Goal: Task Accomplishment & Management: Complete application form

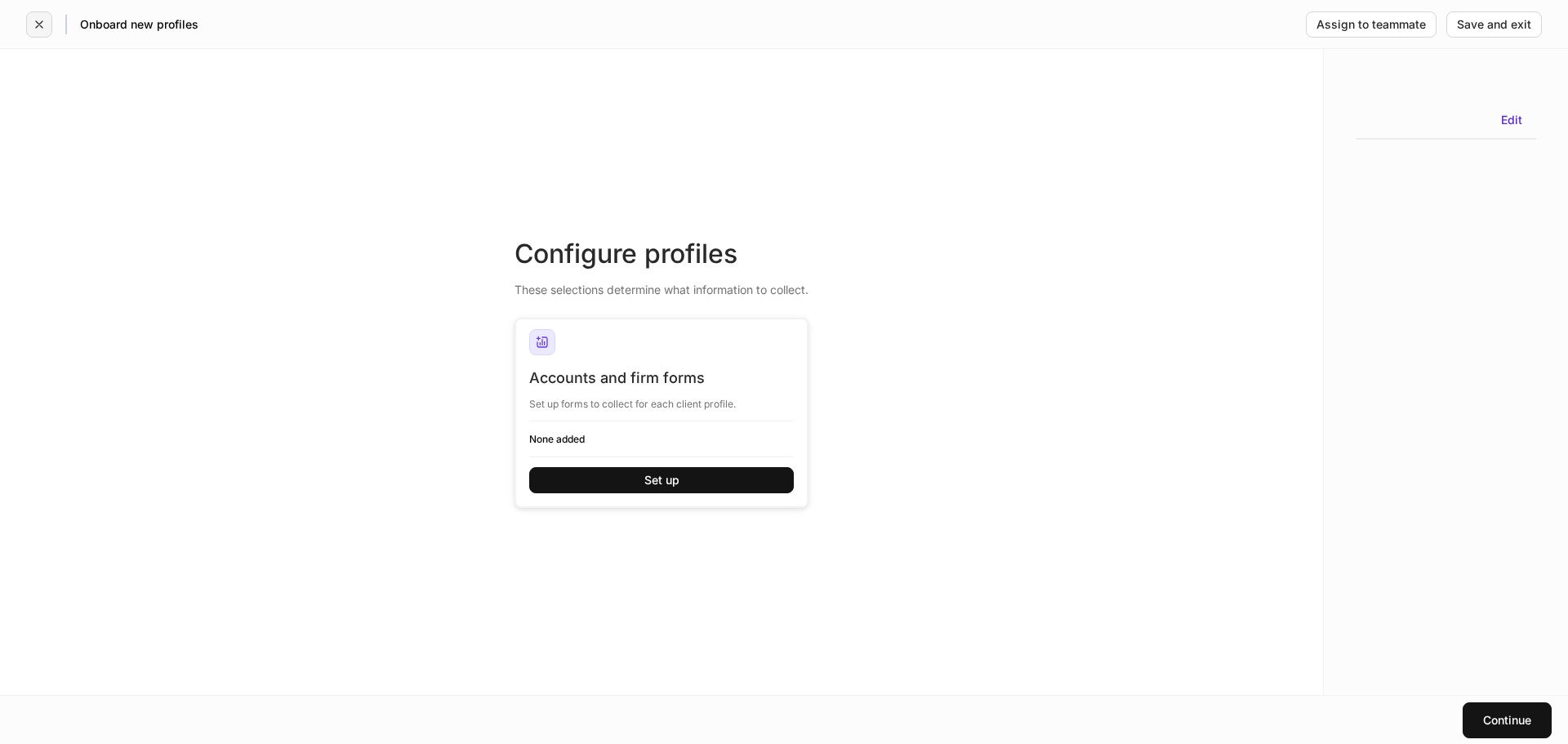
click at [37, 30] on icon "button" at bounding box center [39, 25] width 13 height 13
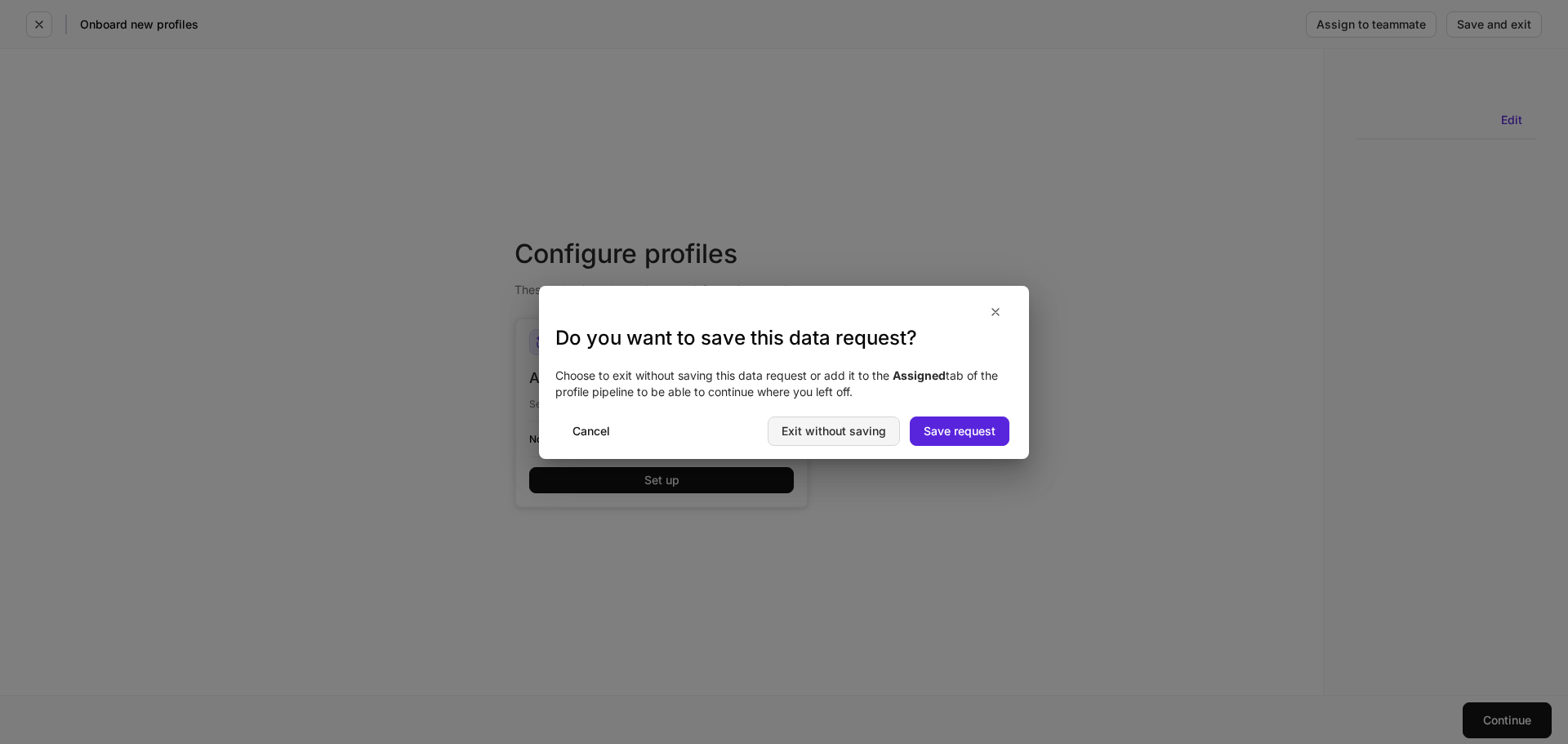
click at [861, 440] on button "Exit without saving" at bounding box center [834, 431] width 133 height 30
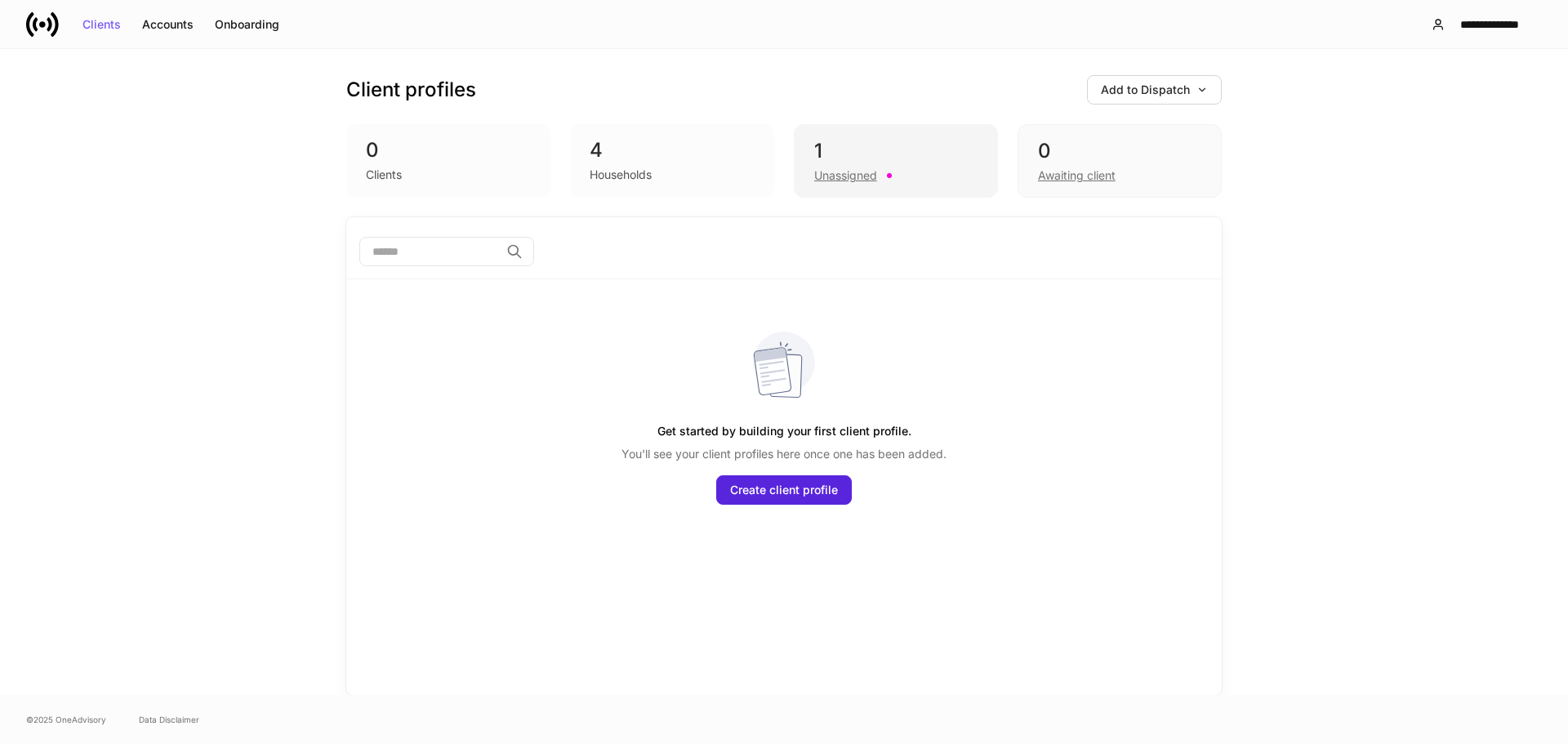
click at [834, 186] on div "1 Unassigned" at bounding box center [896, 160] width 204 height 73
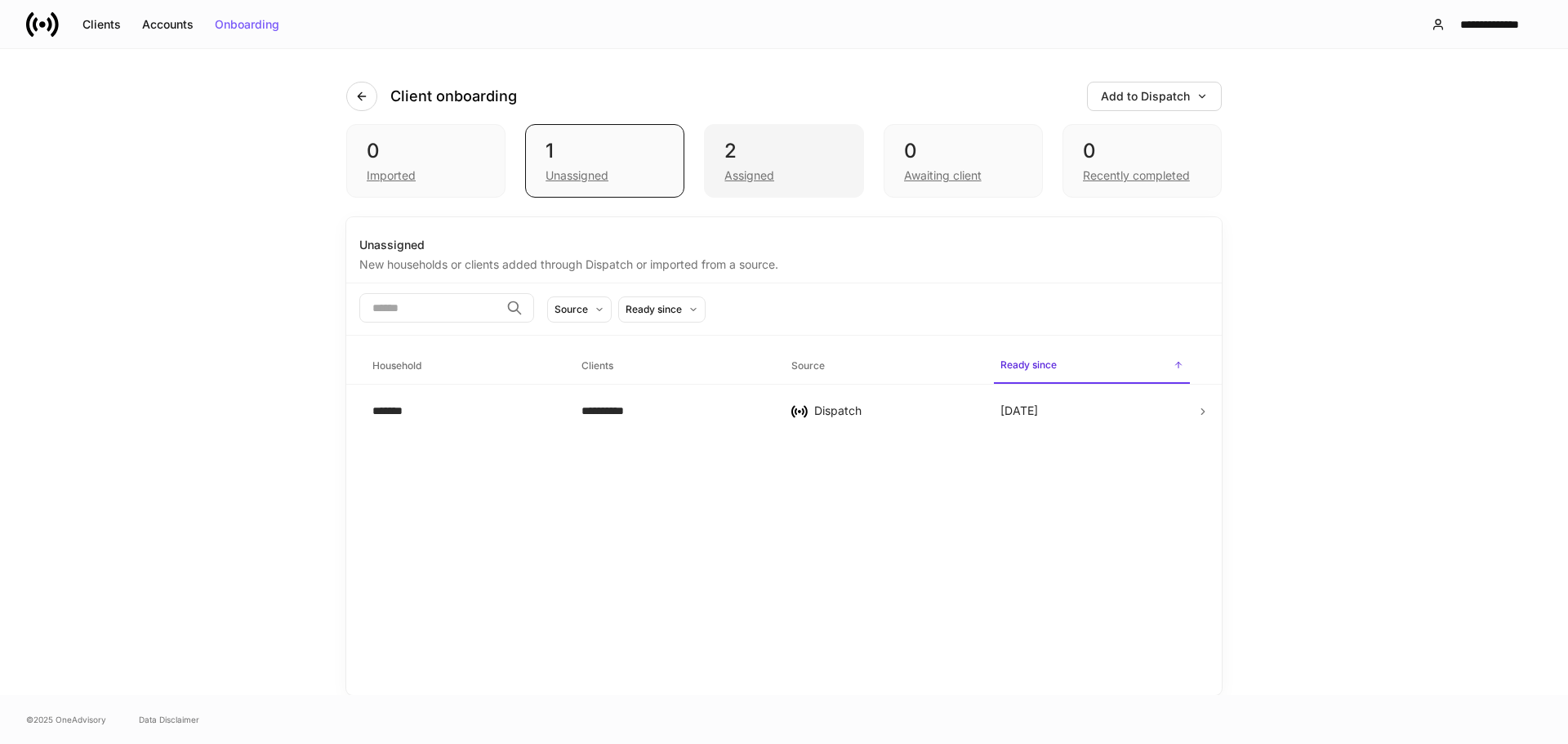
click at [731, 180] on div "Assigned" at bounding box center [749, 176] width 50 height 16
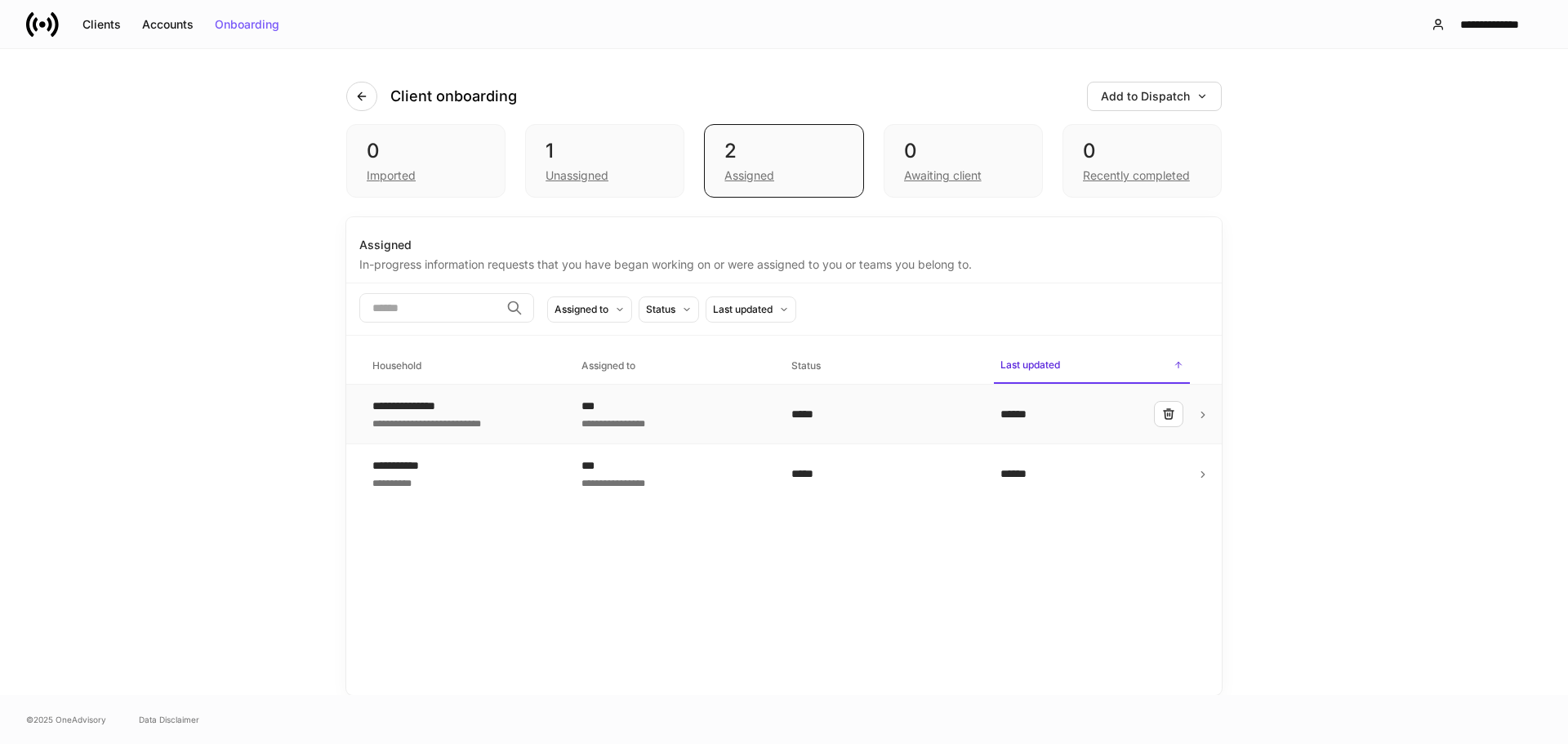
click at [488, 410] on div "**********" at bounding box center [437, 405] width 130 height 16
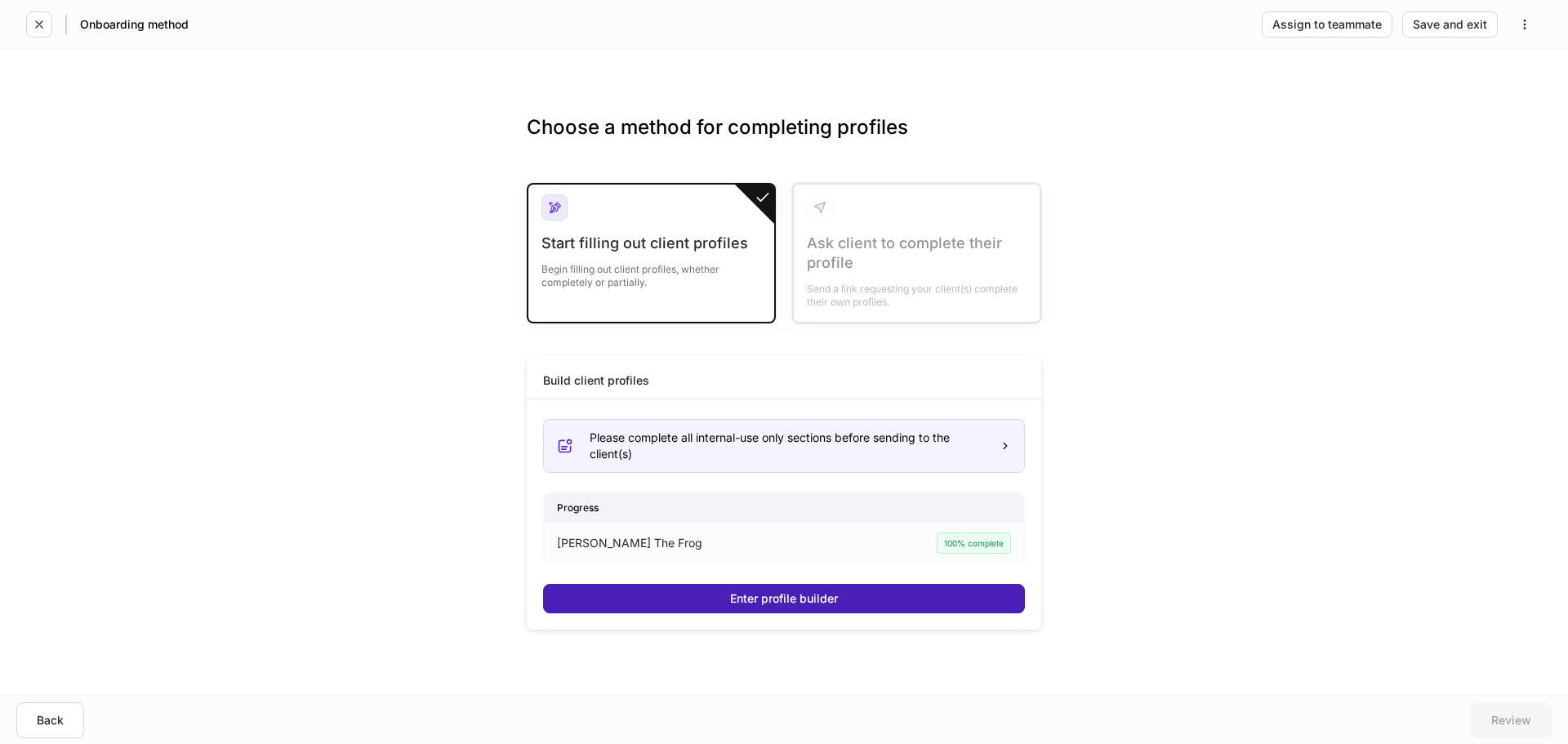
click at [766, 587] on button "Enter profile builder" at bounding box center [783, 598] width 482 height 30
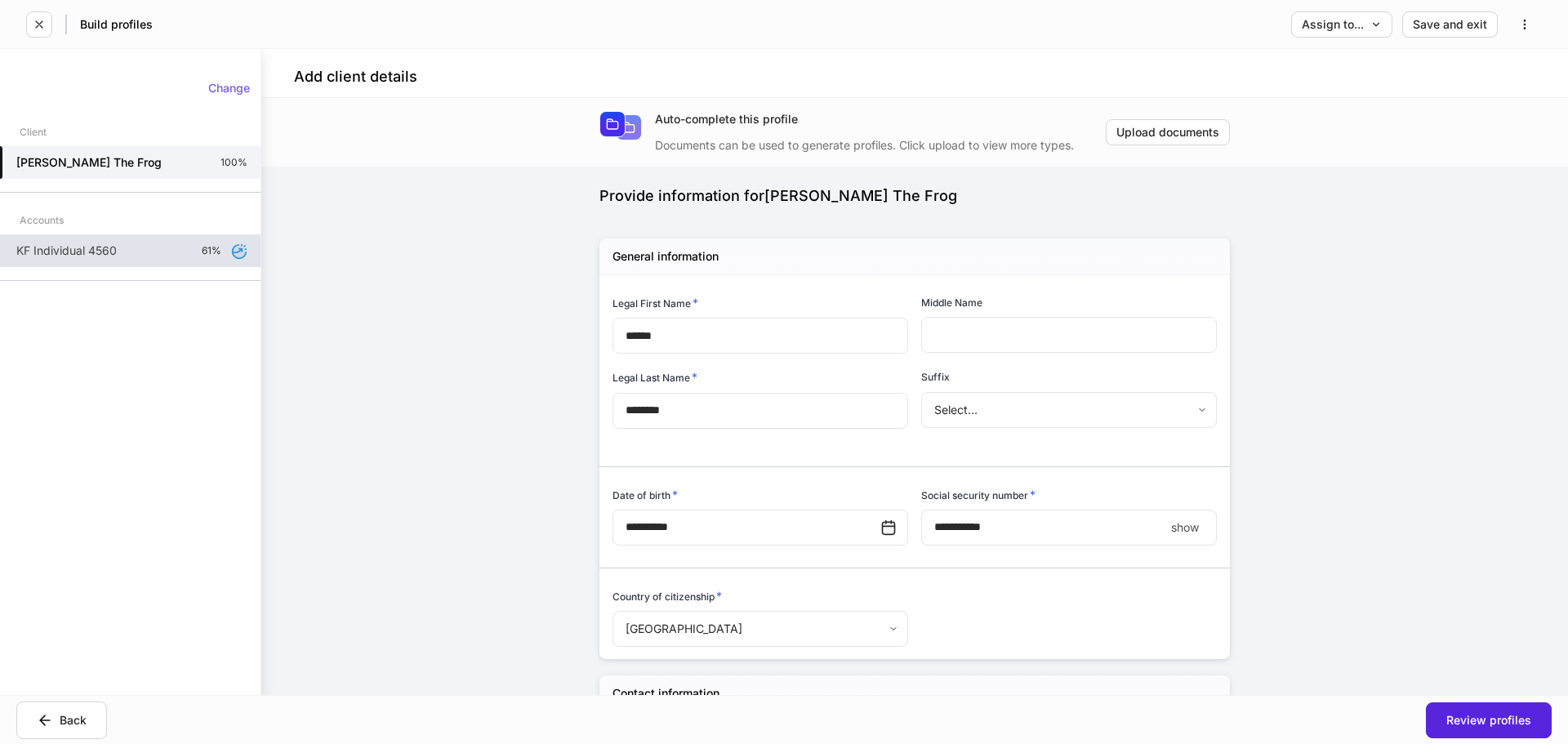
type input "**********"
click at [123, 258] on div "KF Individual 4560 61%" at bounding box center [130, 251] width 260 height 32
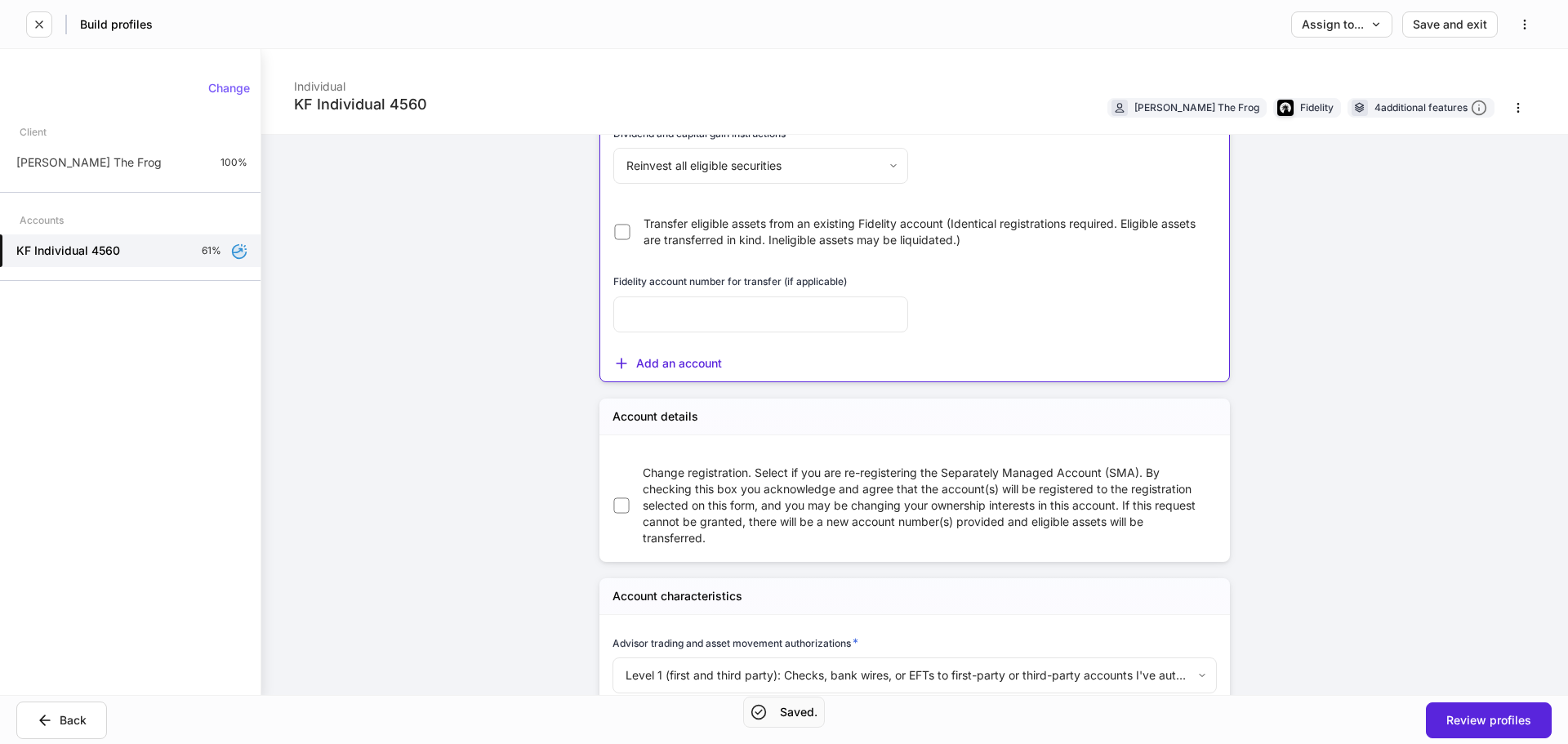
scroll to position [1960, 0]
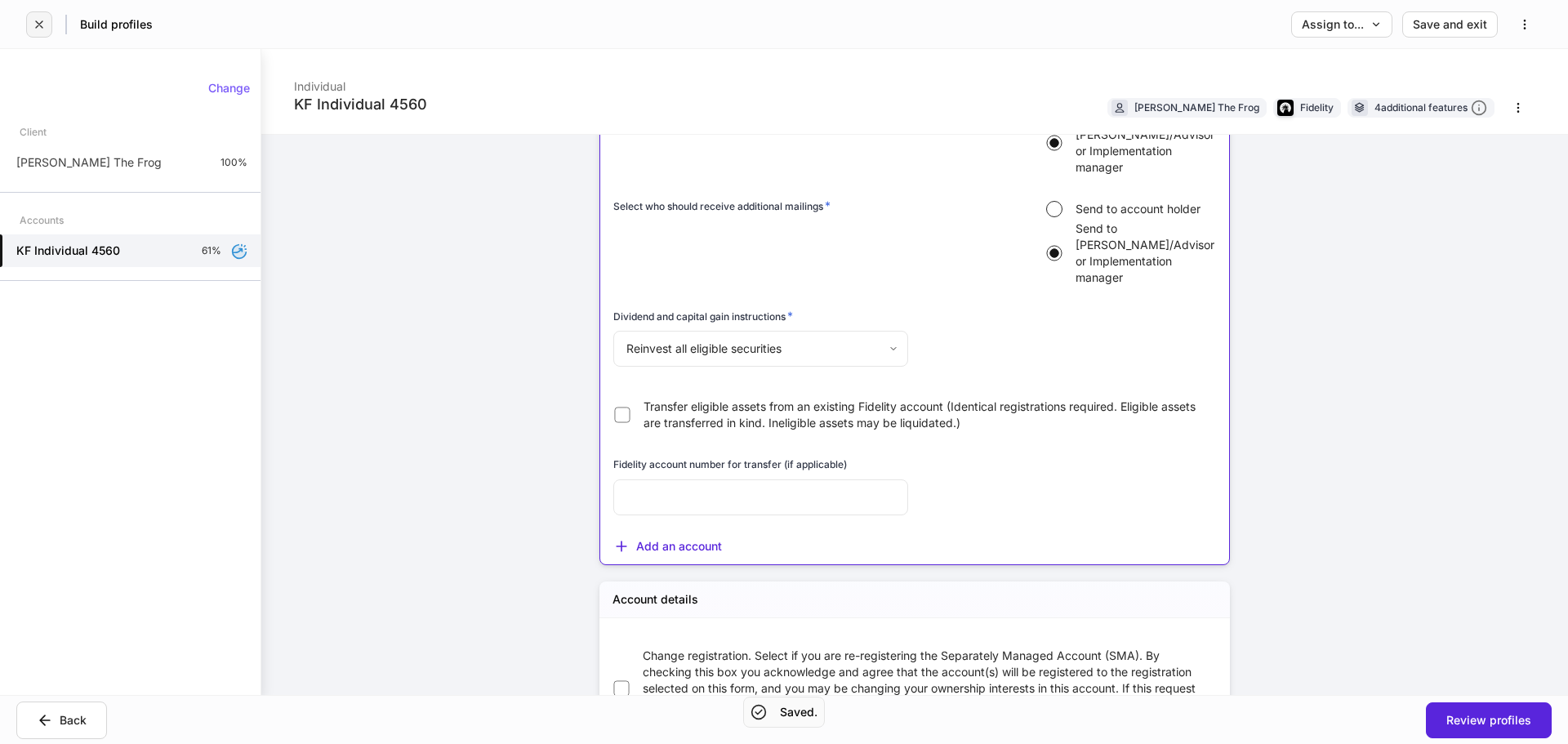
click at [49, 19] on button "button" at bounding box center [38, 24] width 26 height 26
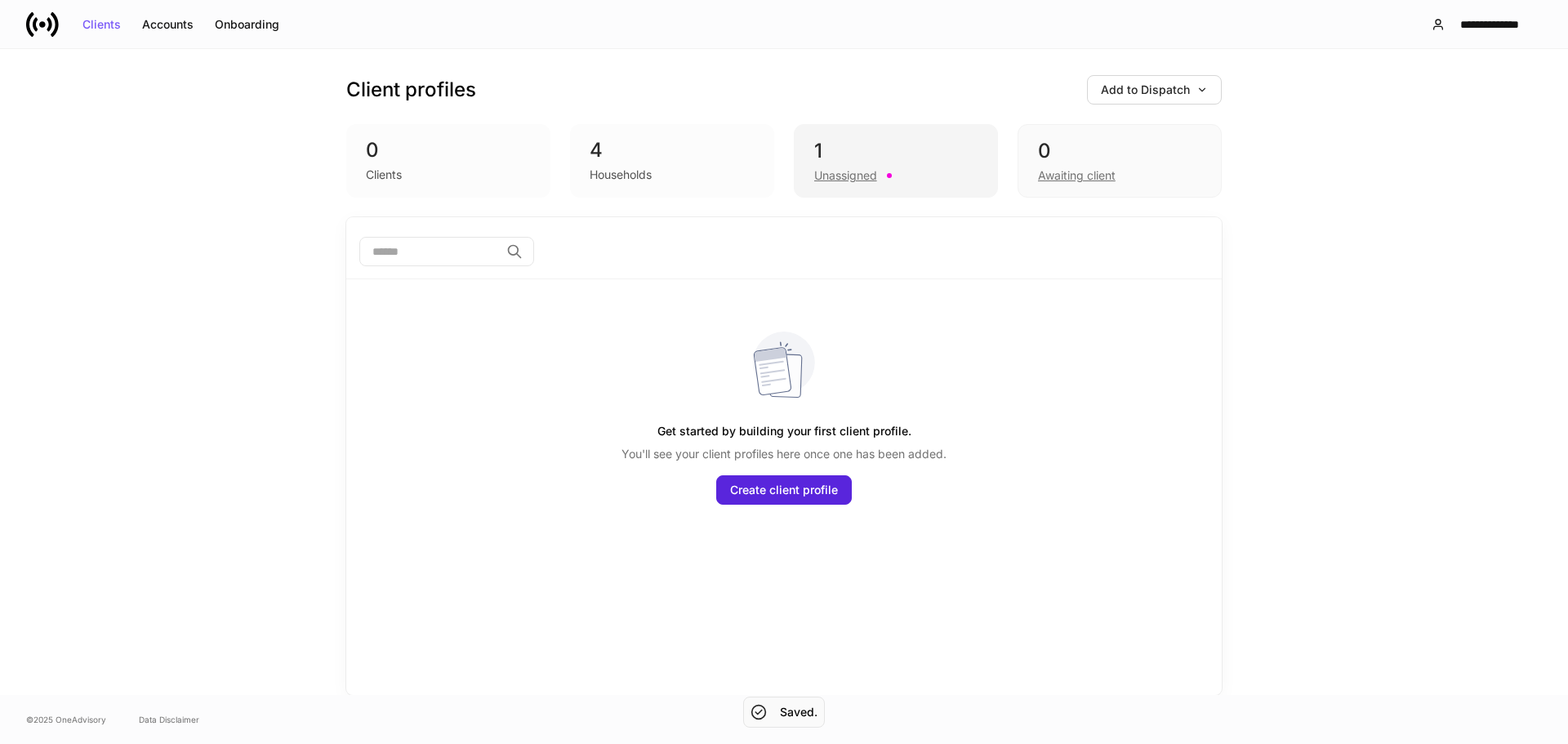
click at [891, 168] on div "Unassigned" at bounding box center [896, 174] width 163 height 20
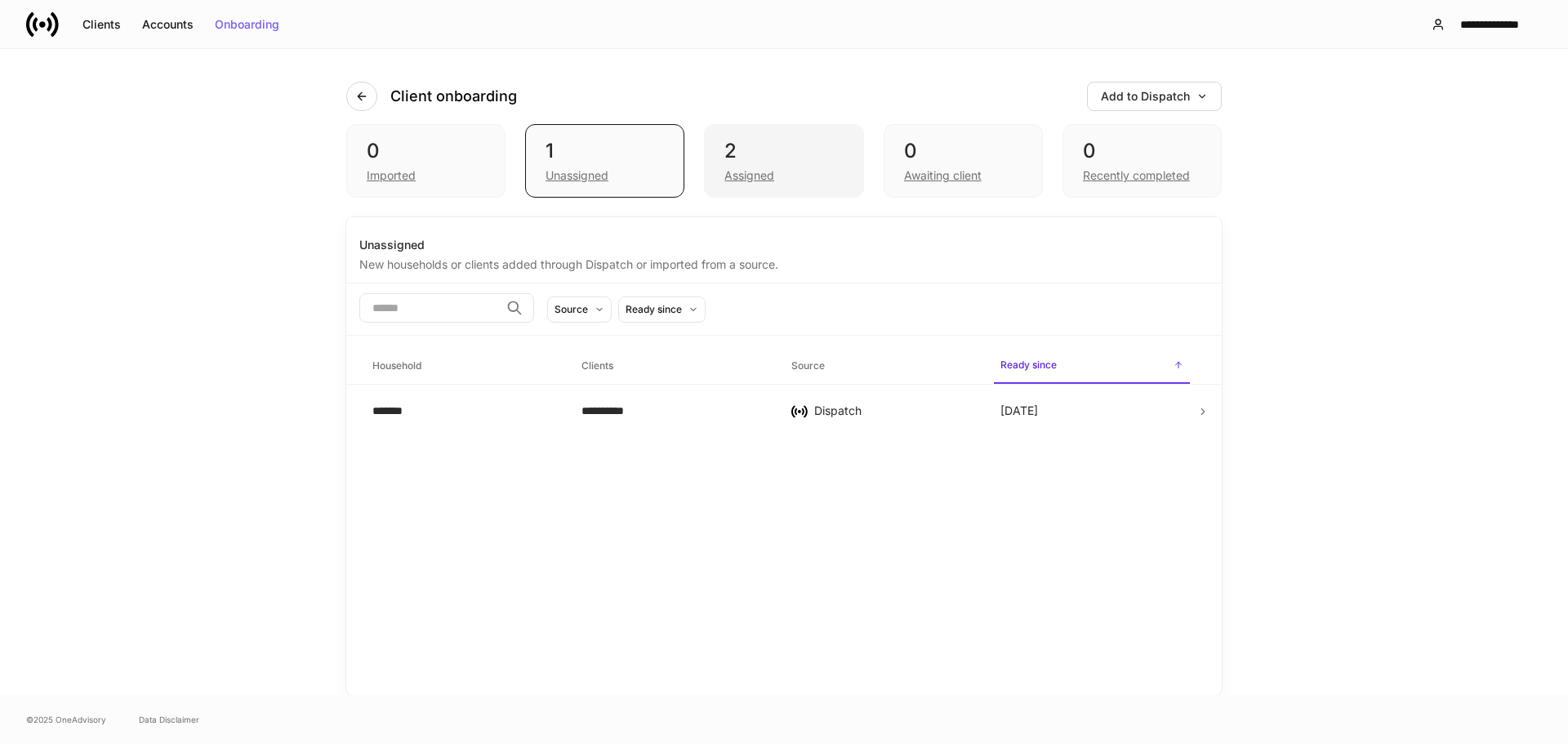
click at [769, 184] on div "2 Assigned" at bounding box center [783, 160] width 159 height 73
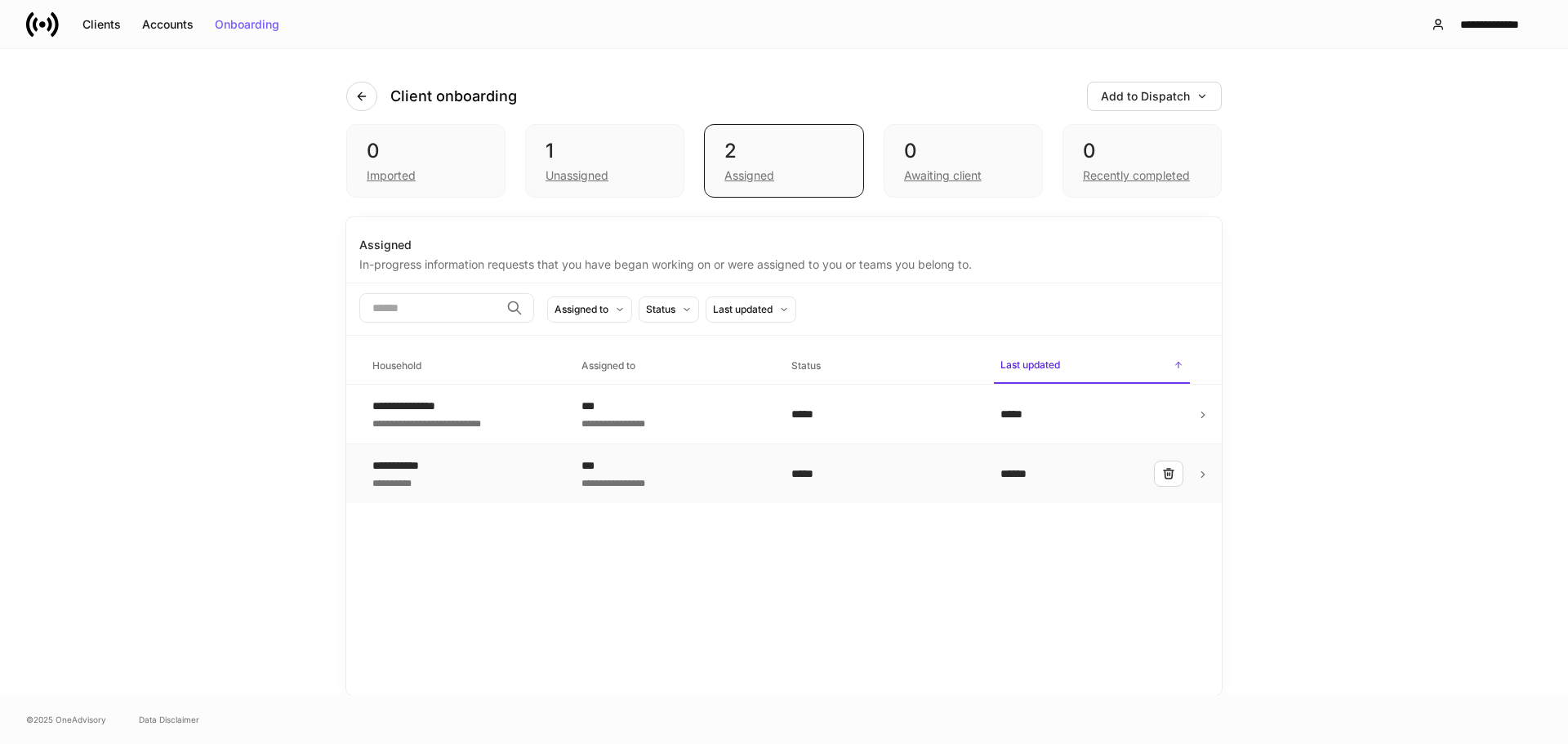
click at [402, 487] on div "**********" at bounding box center [403, 482] width 64 height 16
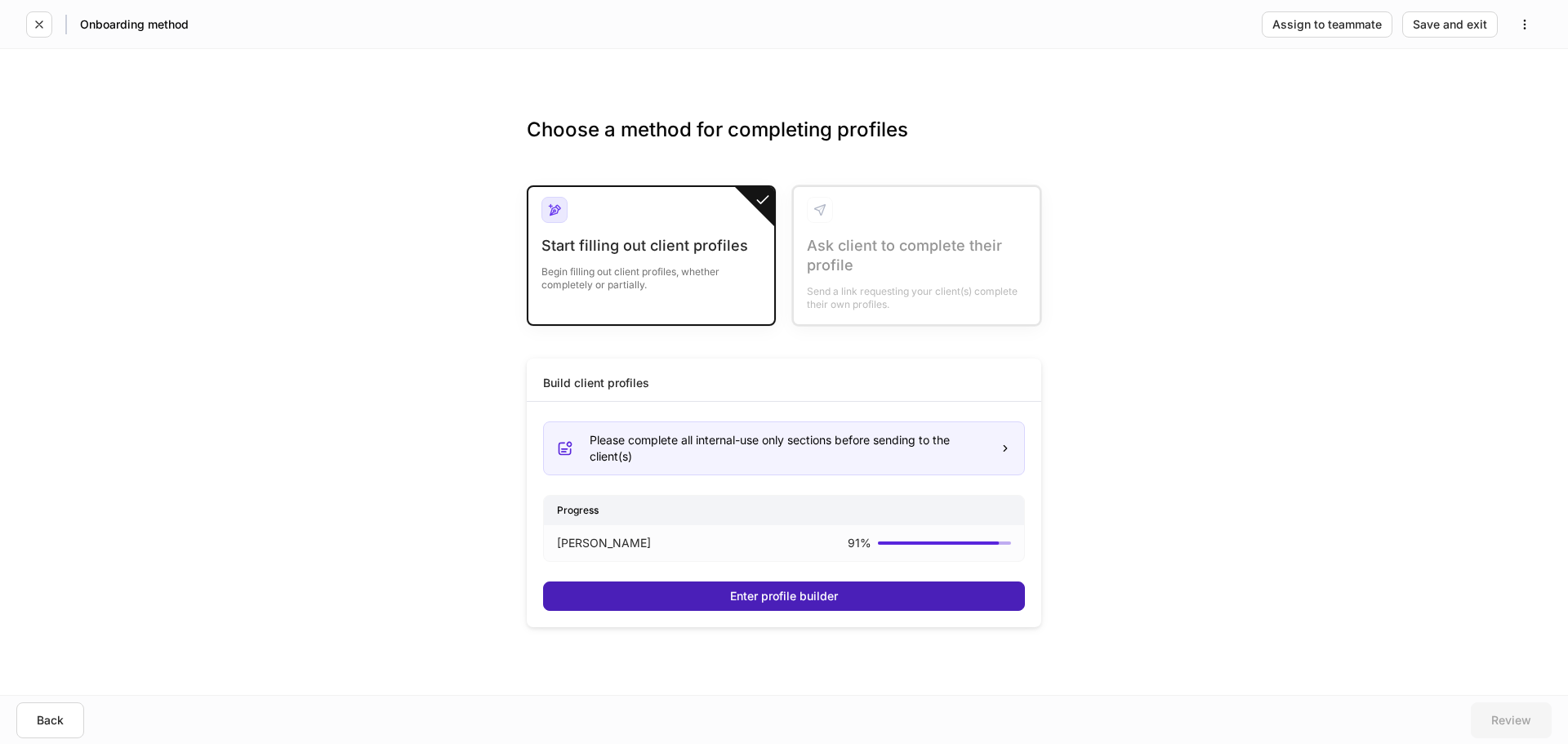
click at [734, 606] on button "Enter profile builder" at bounding box center [783, 596] width 482 height 30
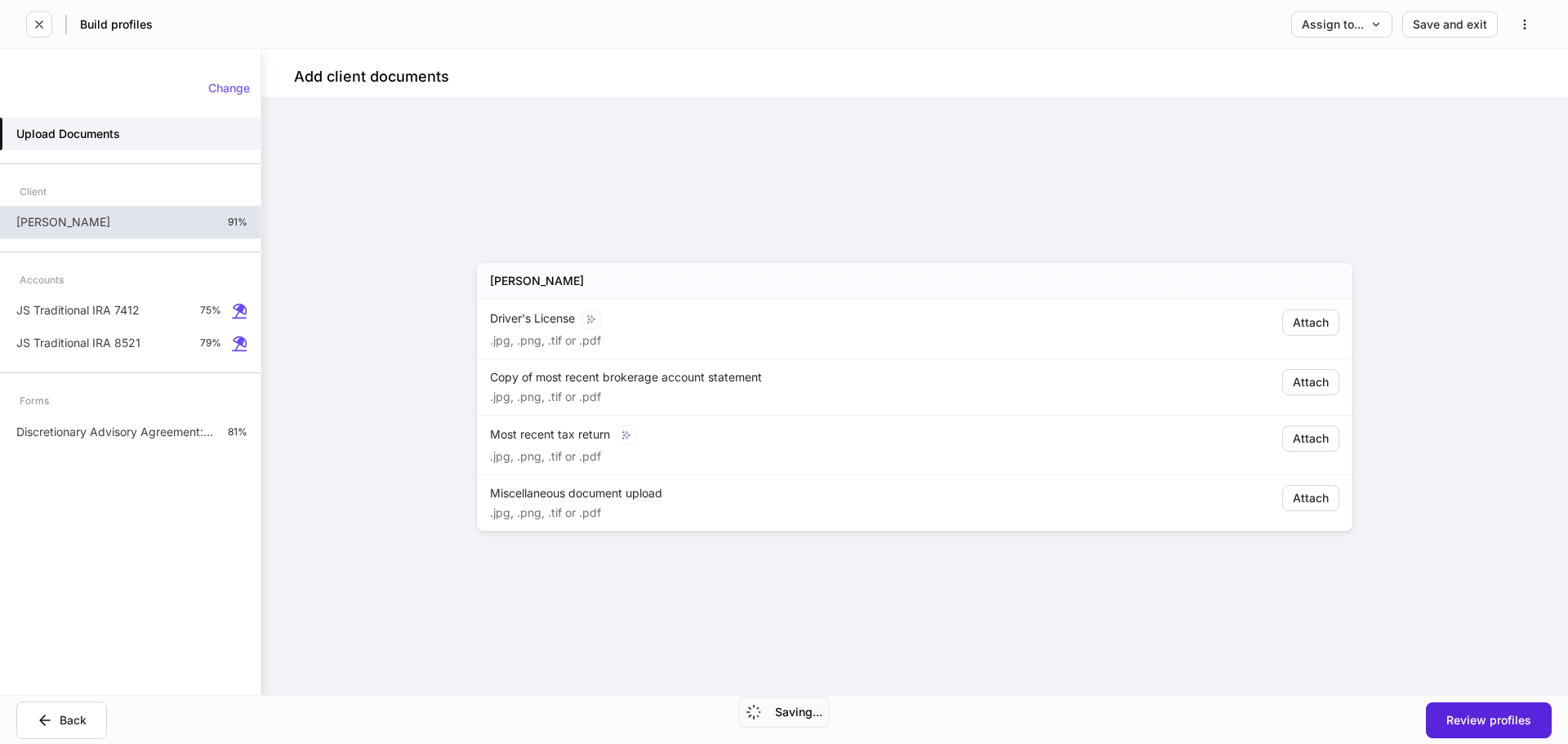
click at [129, 226] on div "[PERSON_NAME] 91%" at bounding box center [130, 222] width 260 height 32
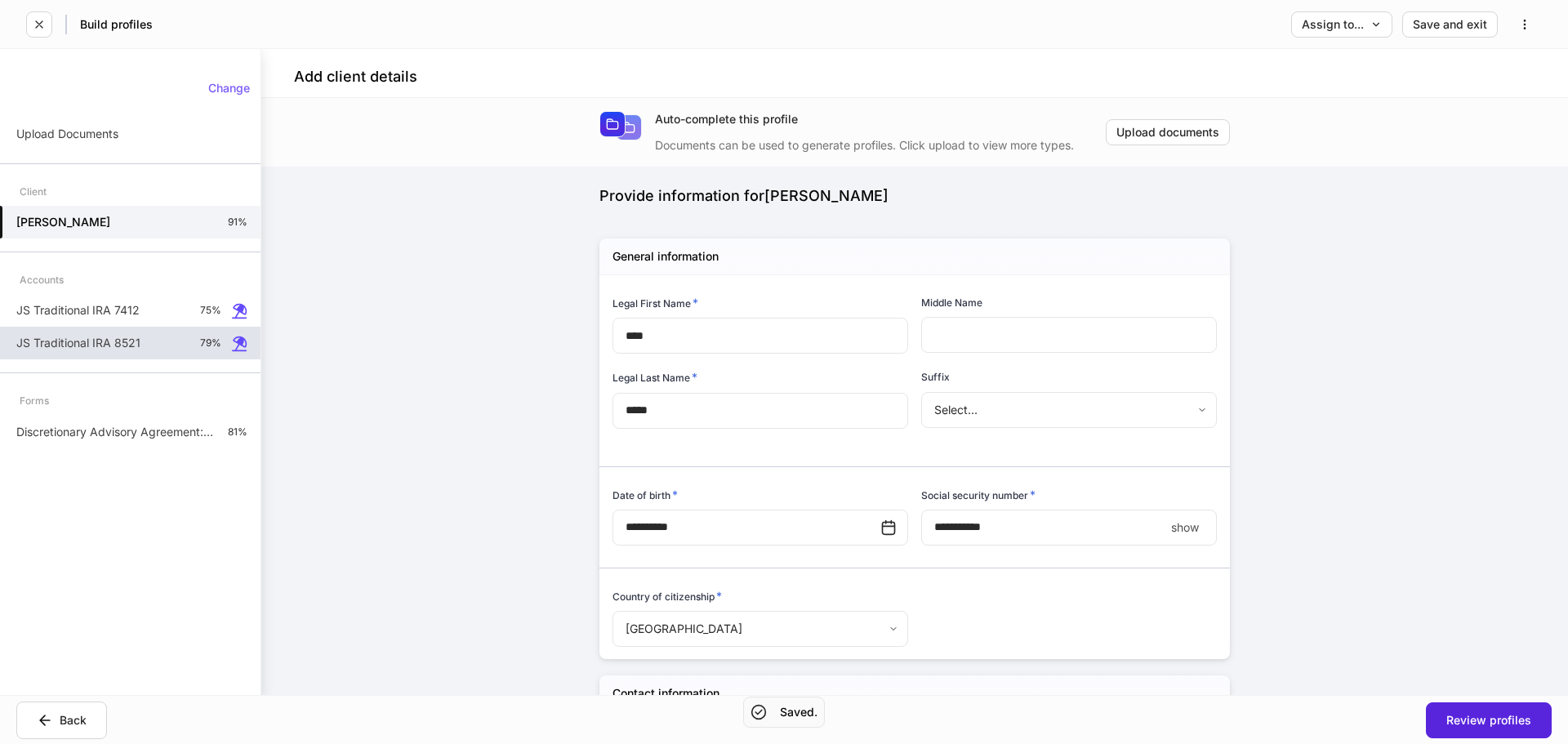
click at [116, 330] on div "JS Traditional IRA 8521 79%" at bounding box center [130, 342] width 260 height 32
